Goal: Task Accomplishment & Management: Manage account settings

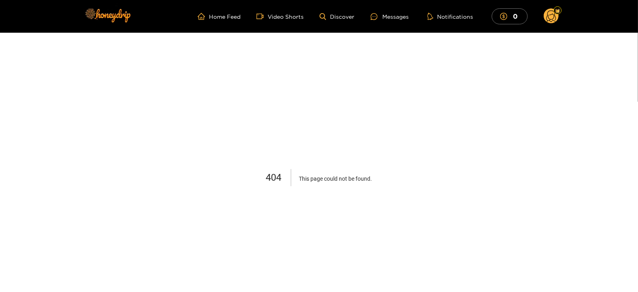
click at [391, 11] on ul "Home Feed Video Shorts Discover Messages Notifications 0" at bounding box center [378, 16] width 361 height 16
click at [395, 15] on div "Messages" at bounding box center [390, 16] width 38 height 9
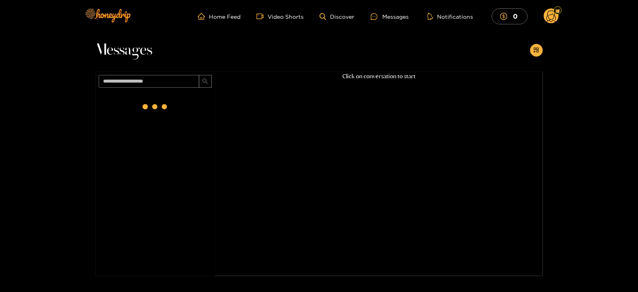
click at [539, 16] on ul "Home Feed Video Shorts Discover Messages Notifications 0" at bounding box center [378, 16] width 361 height 16
click at [555, 21] on circle at bounding box center [550, 15] width 15 height 15
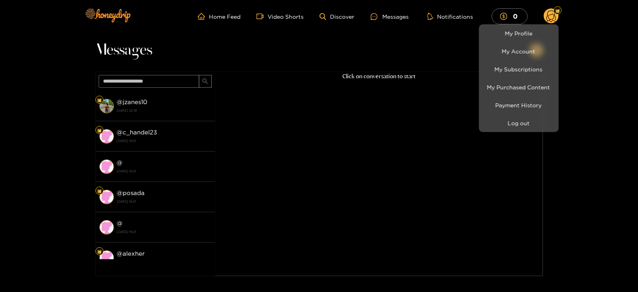
click at [501, 131] on li "Log out" at bounding box center [519, 123] width 80 height 18
click at [500, 128] on button "Log out" at bounding box center [519, 123] width 76 height 14
